Goal: Navigation & Orientation: Find specific page/section

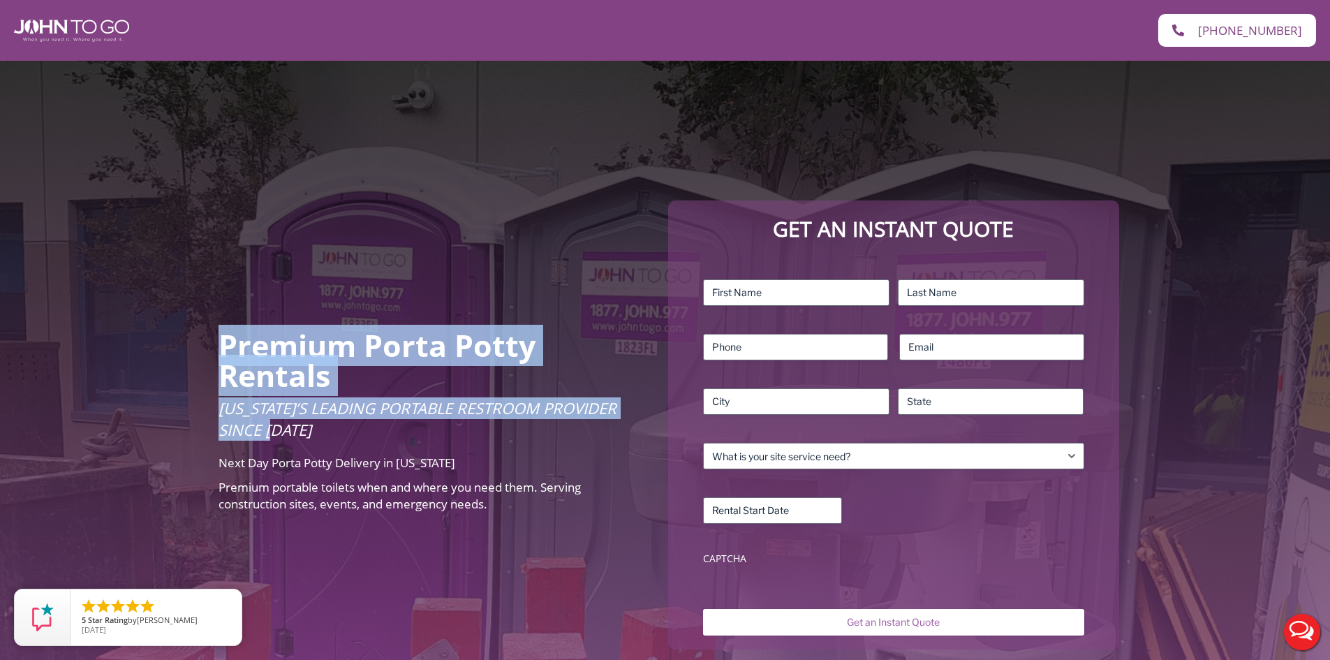
drag, startPoint x: 204, startPoint y: 405, endPoint x: 634, endPoint y: 433, distance: 430.2
click at [634, 433] on div "Premium Porta Potty Rentals Florida’s Leading Portable Restroom Provider Since …" at bounding box center [665, 425] width 1330 height 728
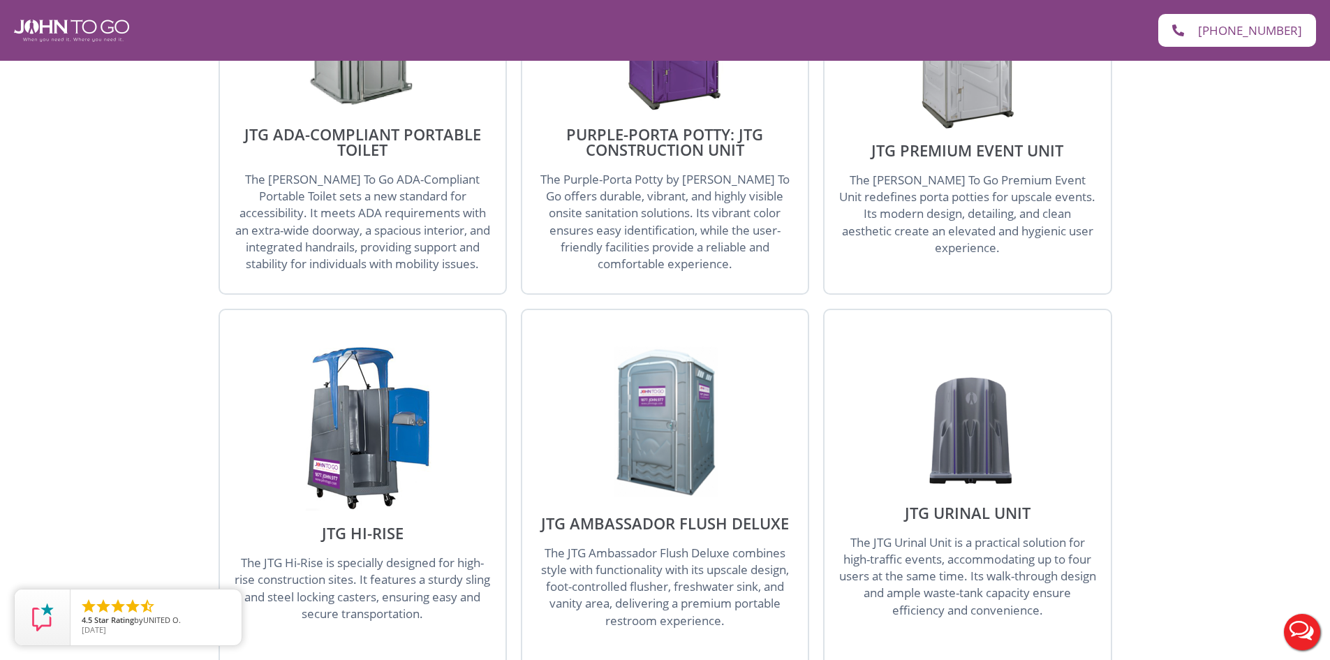
scroll to position [1675, 0]
